Goal: Task Accomplishment & Management: Manage account settings

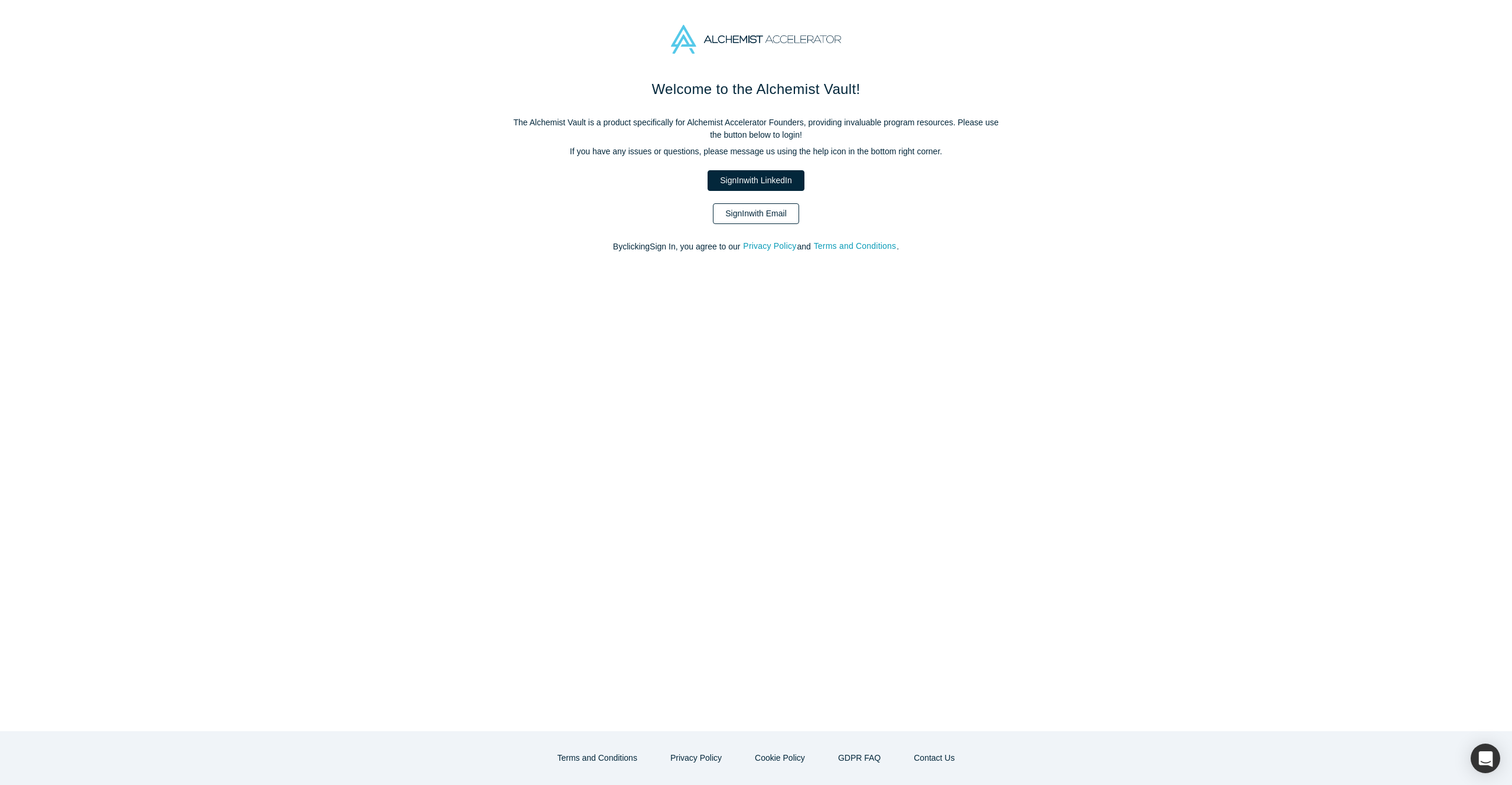
click at [758, 205] on link "Sign In with Email" at bounding box center [756, 214] width 86 height 21
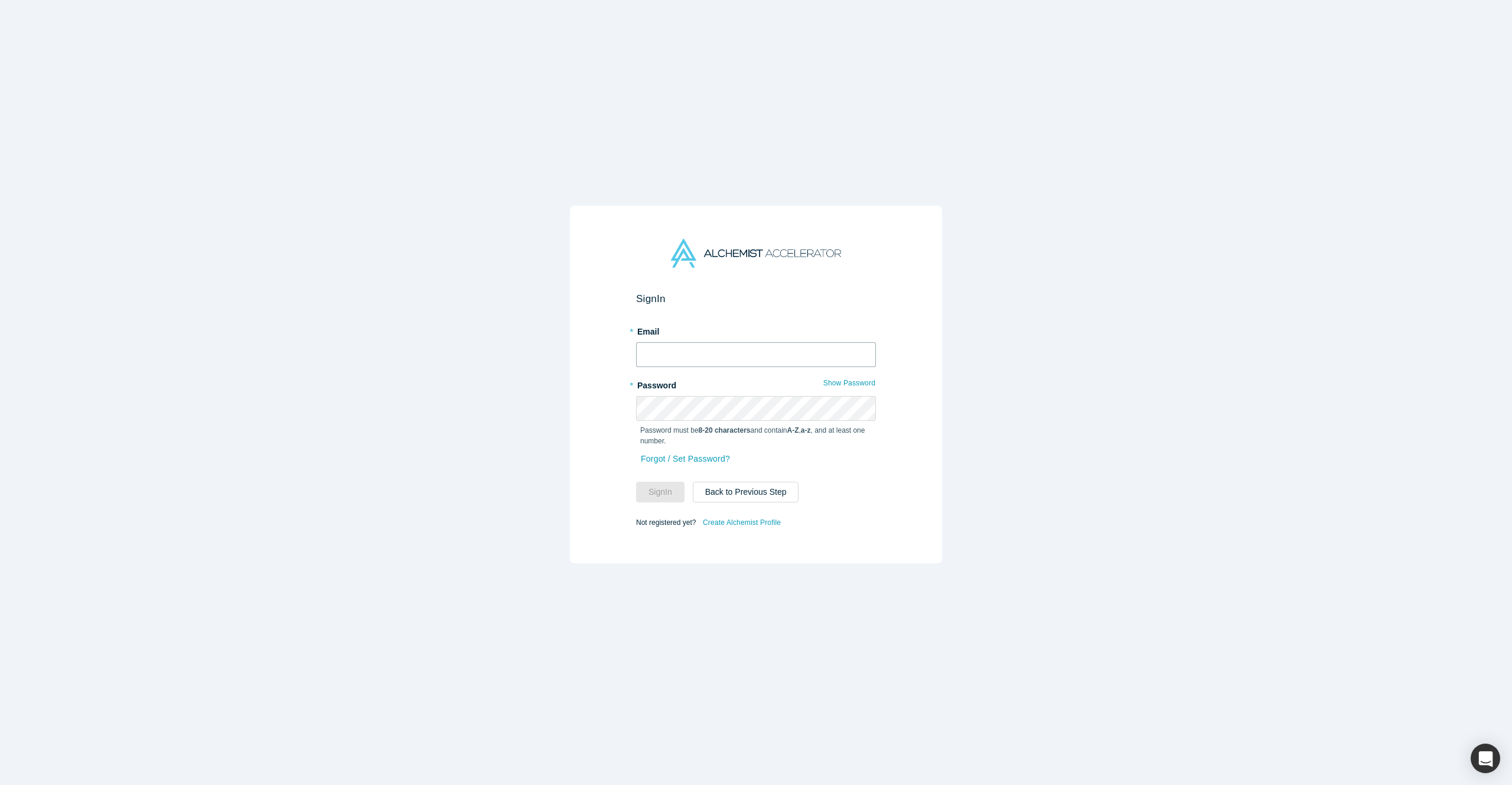
click at [697, 351] on input "text" at bounding box center [756, 355] width 240 height 25
type input "[PERSON_NAME][EMAIL_ADDRESS][DOMAIN_NAME]"
click at [669, 485] on button "Sign In" at bounding box center [660, 492] width 48 height 21
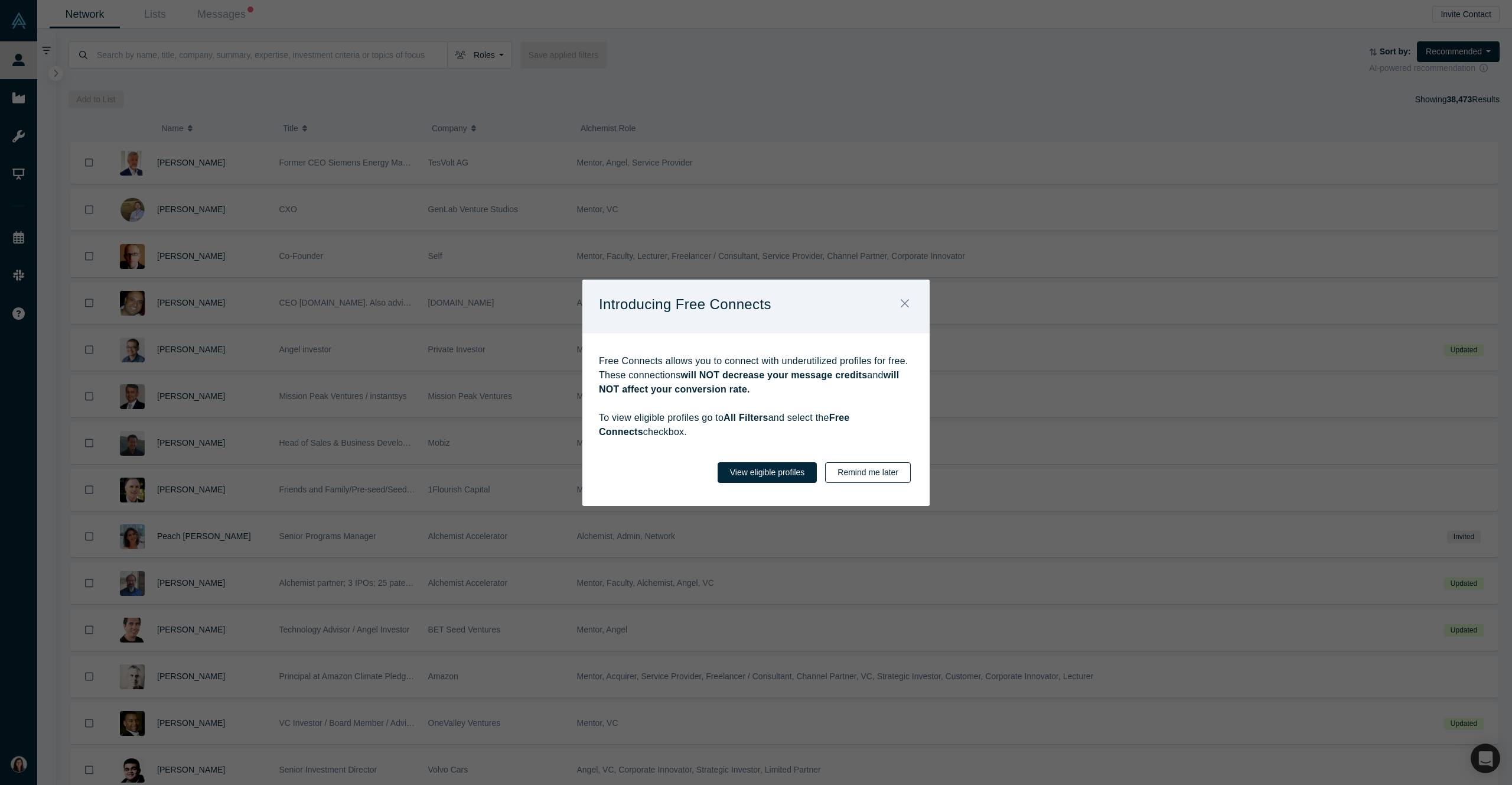
click at [866, 471] on button "Remind me later" at bounding box center [868, 472] width 86 height 21
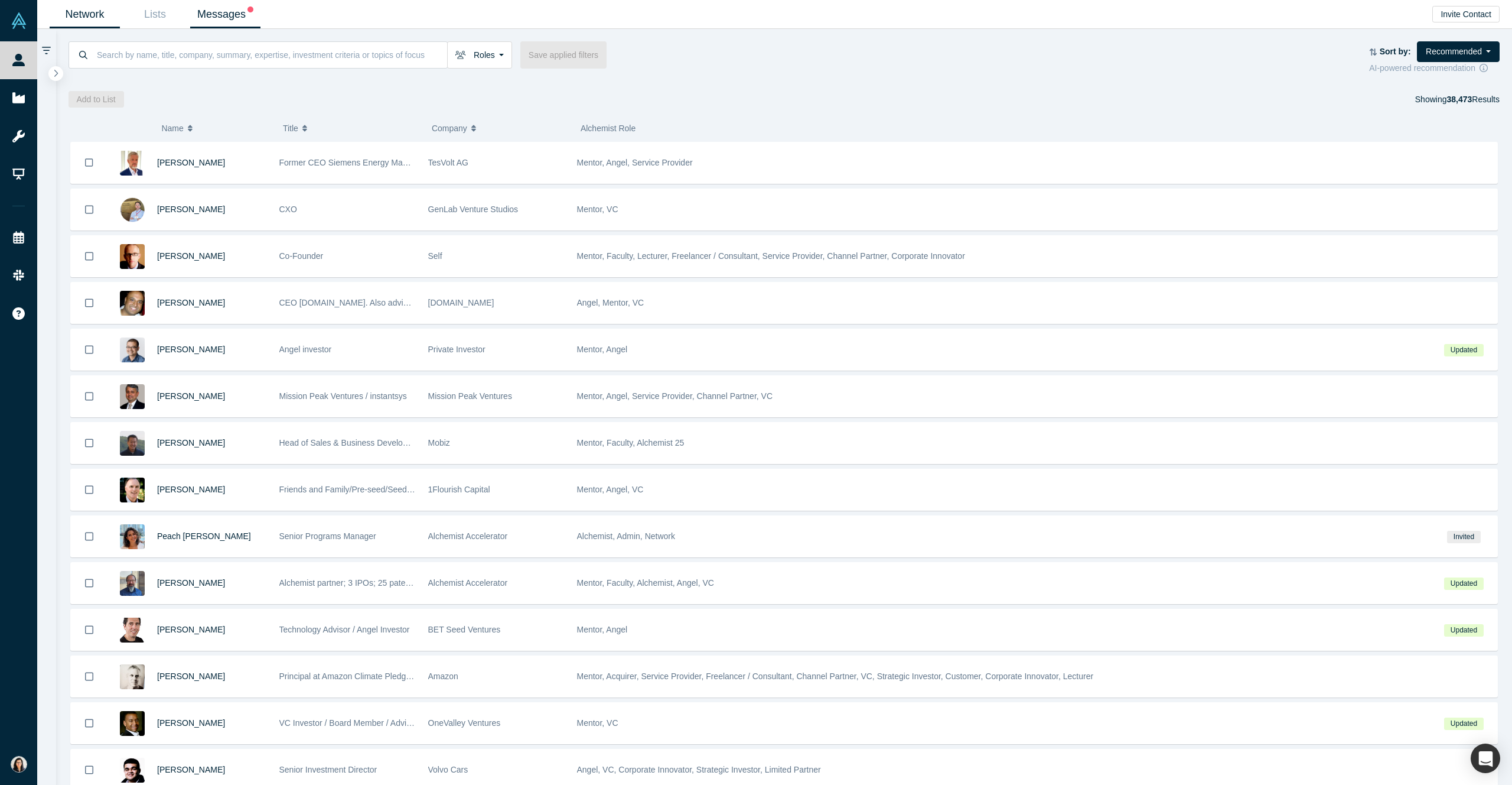
click at [241, 14] on link "Messages" at bounding box center [225, 14] width 70 height 28
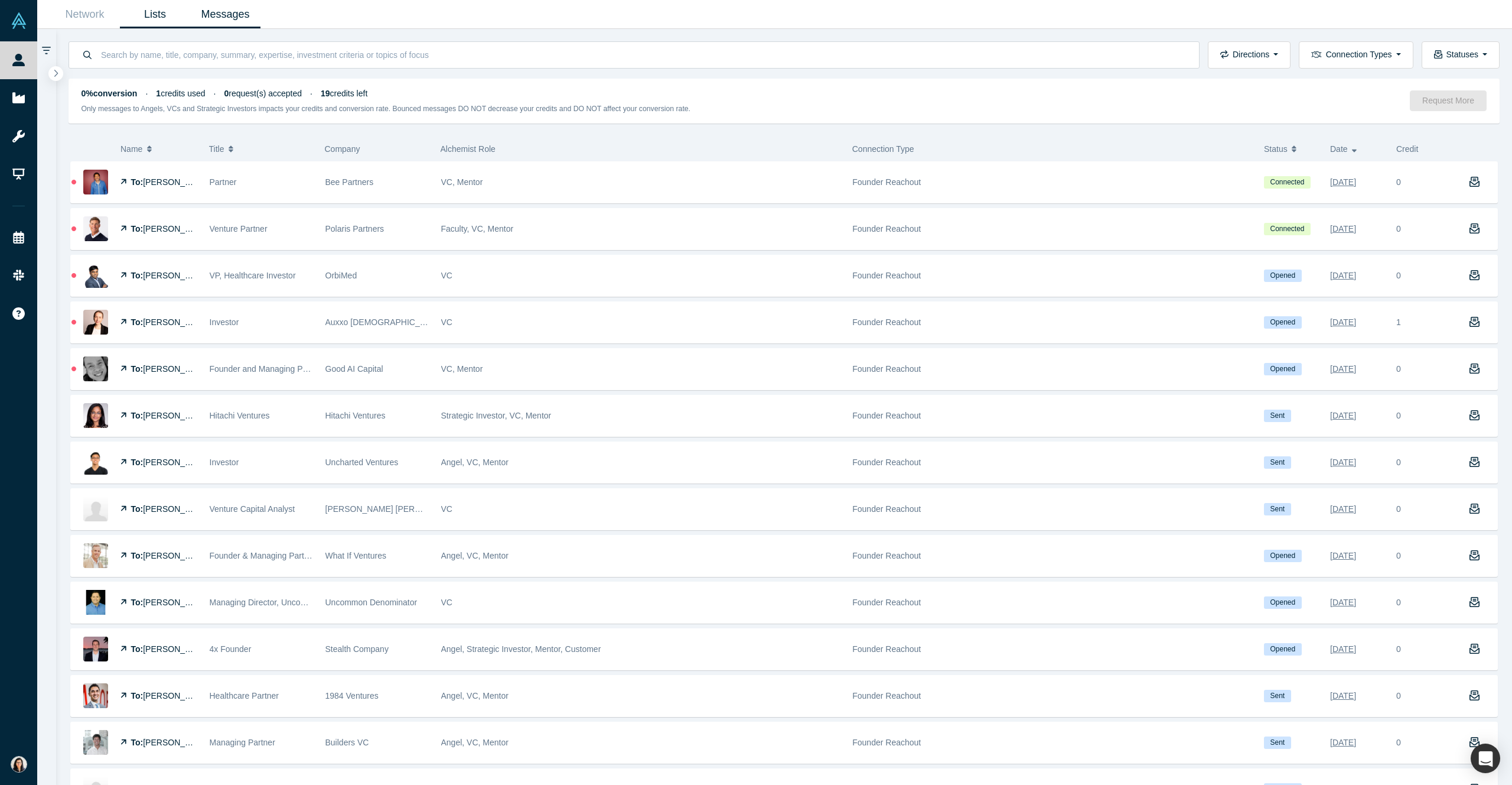
click at [162, 15] on link "Lists" at bounding box center [154, 14] width 70 height 28
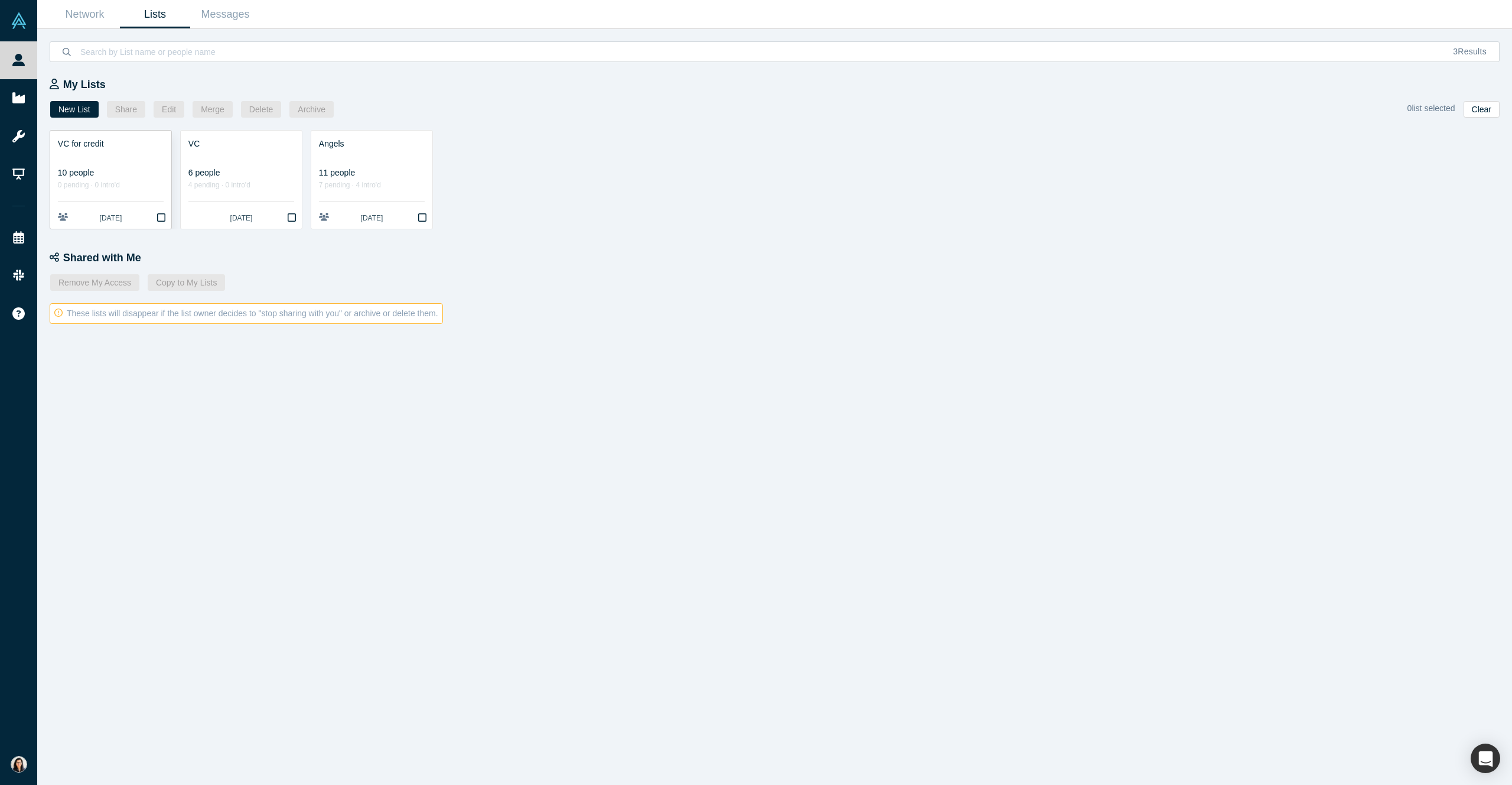
click at [112, 162] on div at bounding box center [111, 156] width 105 height 12
